Goal: Find contact information: Find contact information

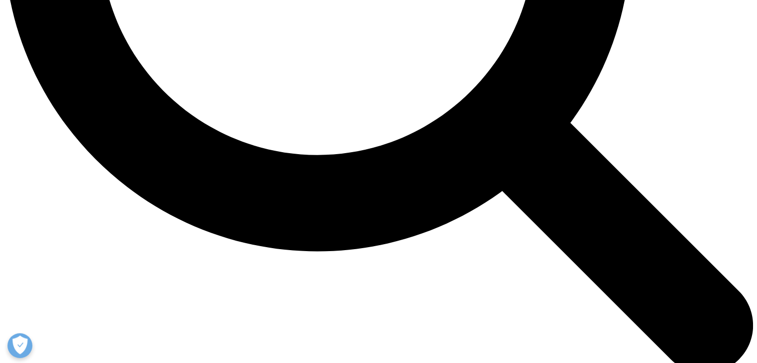
scroll to position [1144, 0]
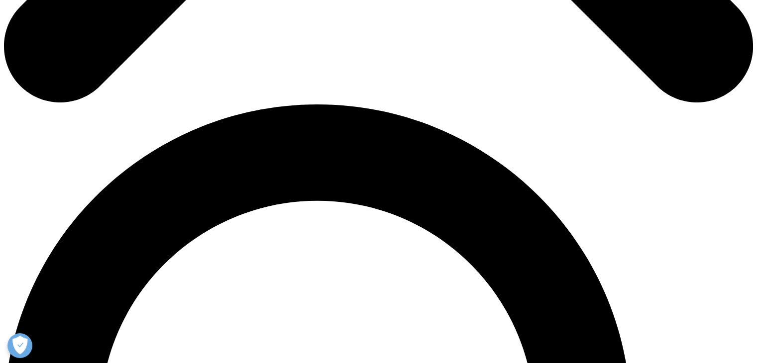
scroll to position [696, 0]
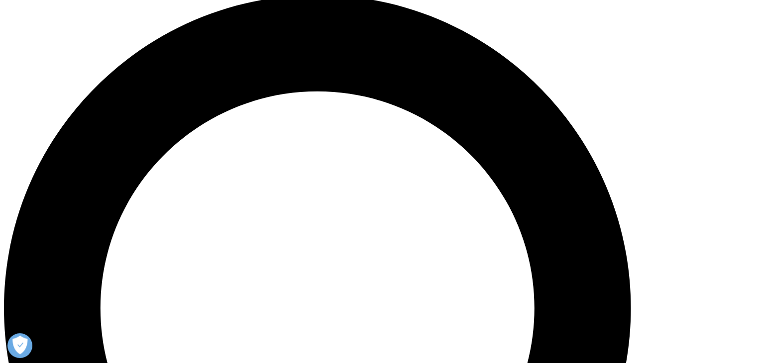
scroll to position [696, 0]
